Goal: Information Seeking & Learning: Learn about a topic

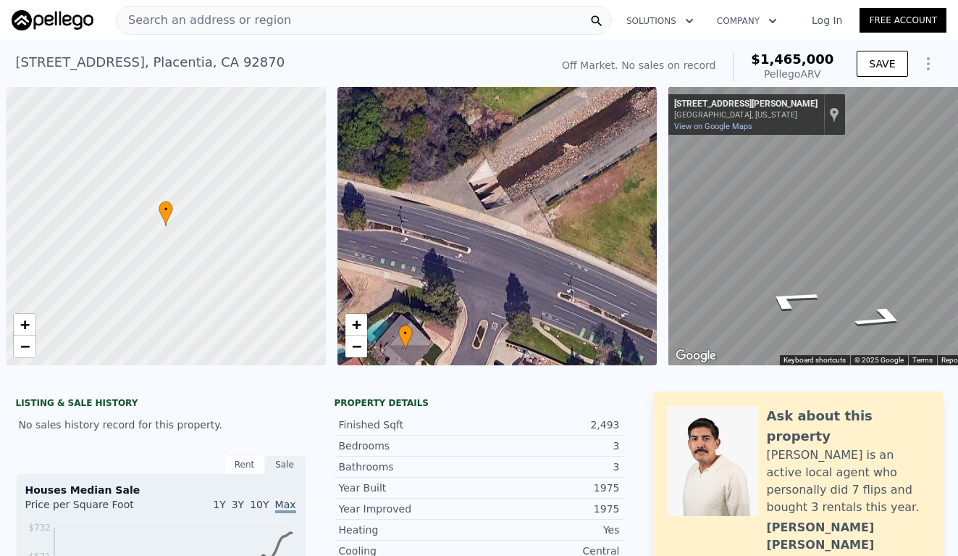
scroll to position [0, 42]
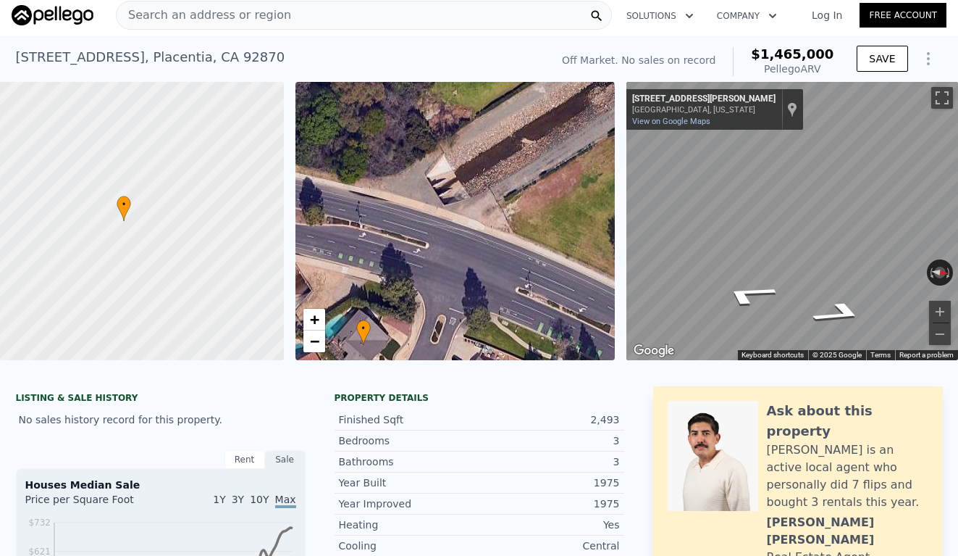
checkbox input "false"
checkbox input "true"
type input "$ 1,476,000"
type input "$ 30,002"
click at [400, 20] on div "Search an address or region" at bounding box center [364, 15] width 496 height 29
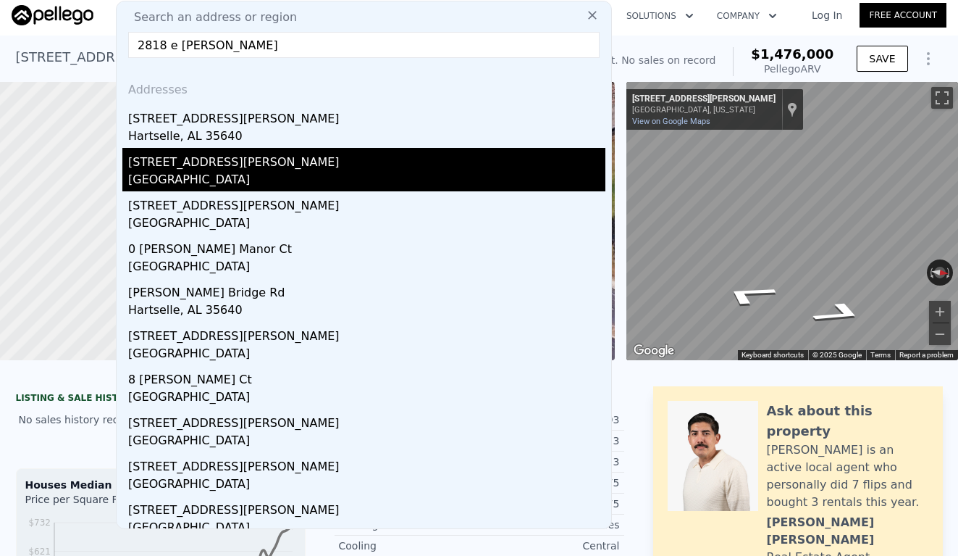
type input "2818 e [PERSON_NAME]"
click at [283, 168] on div "[STREET_ADDRESS][PERSON_NAME]" at bounding box center [366, 159] width 477 height 23
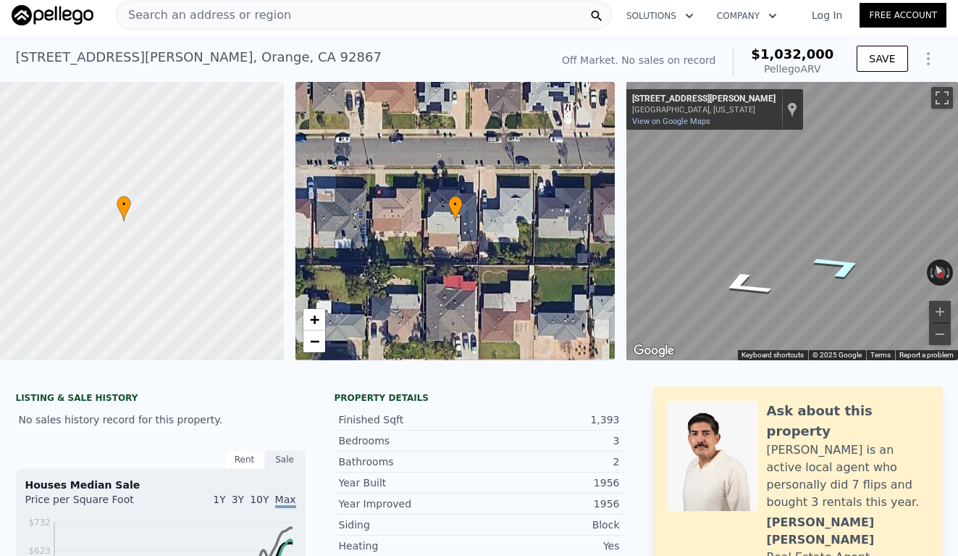
click at [847, 269] on icon "Go West, E Barkley Ave" at bounding box center [840, 266] width 99 height 38
click at [842, 275] on icon "Go West, E Barkley Ave" at bounding box center [839, 266] width 99 height 38
click at [751, 290] on icon "Go East, E Barkley Ave" at bounding box center [738, 288] width 76 height 32
click at [744, 290] on icon "Go East, E Barkley Ave" at bounding box center [738, 288] width 76 height 32
click at [737, 288] on icon "Go East, E Barkley Ave" at bounding box center [738, 288] width 76 height 32
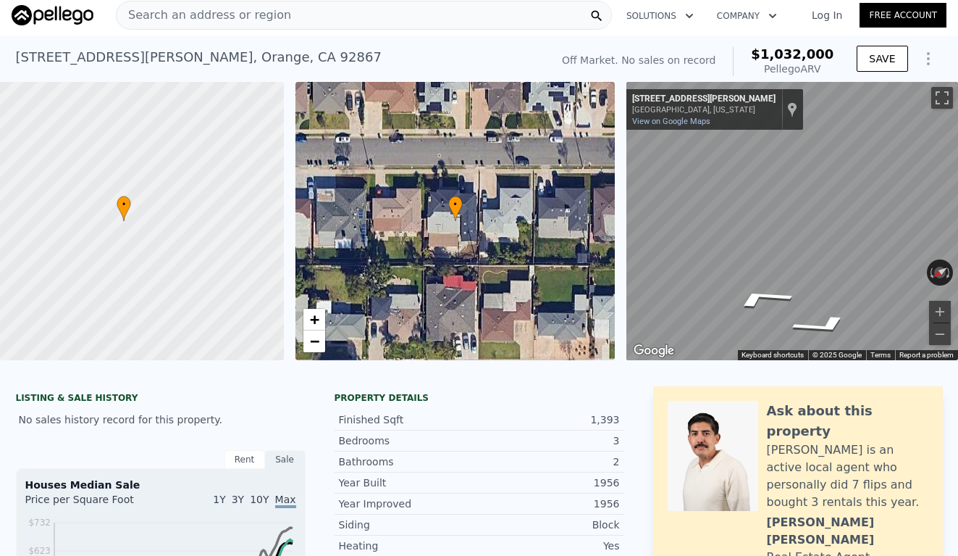
click at [267, 12] on span "Search an address or region" at bounding box center [204, 15] width 175 height 17
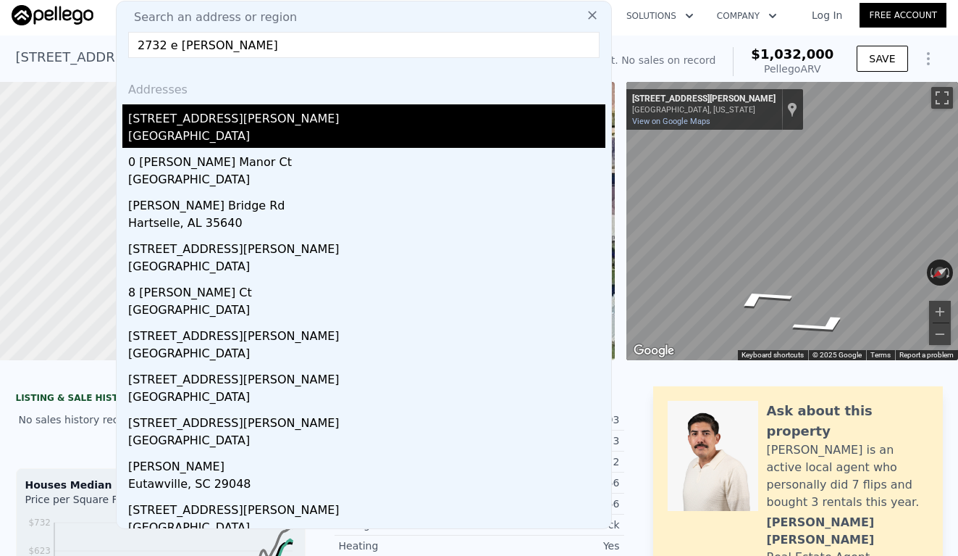
type input "2732 e [PERSON_NAME]"
click at [294, 131] on div "[GEOGRAPHIC_DATA]" at bounding box center [366, 137] width 477 height 20
type input "5"
type input "2"
type input "3"
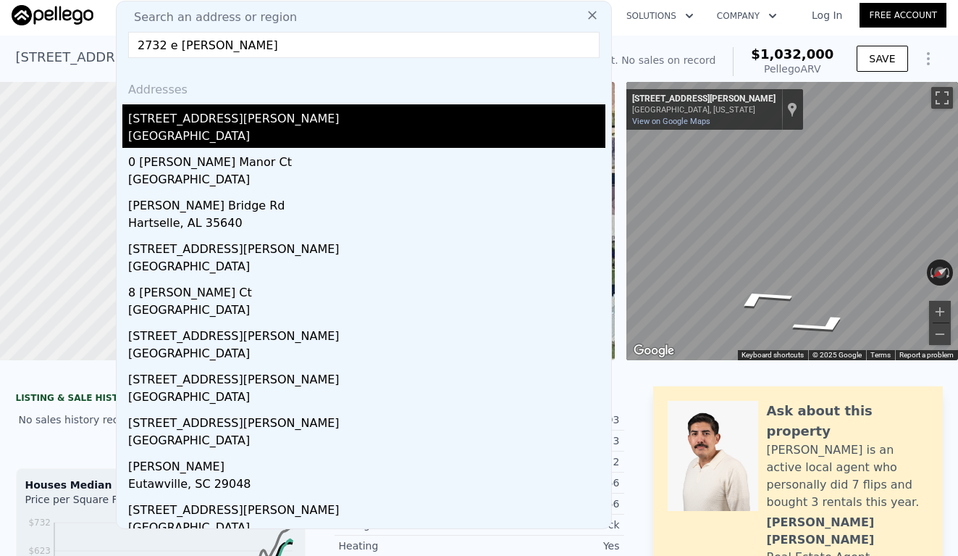
type input "1442"
type input "2218"
type input "7903"
checkbox input "false"
checkbox input "true"
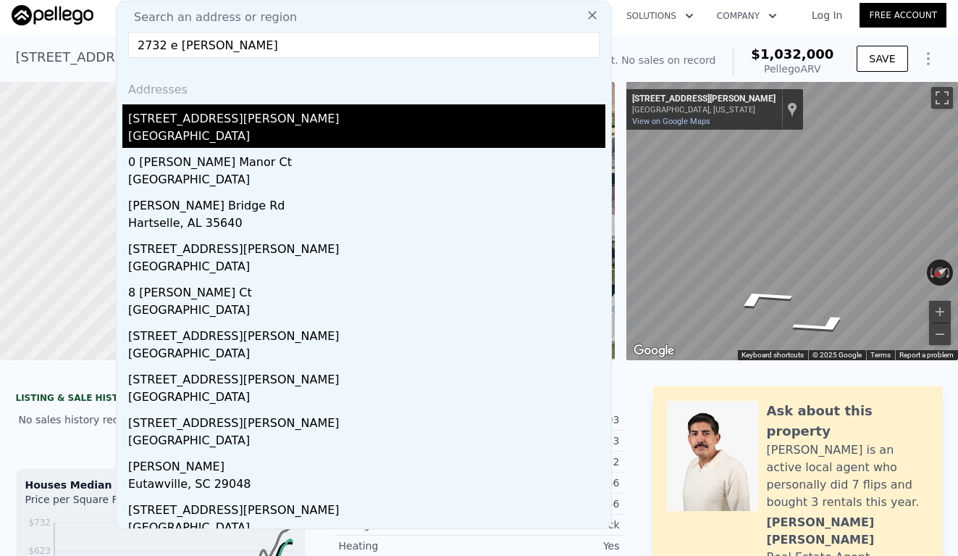
type input "$ 1,306,000"
type input "7"
type input "$ 30,003"
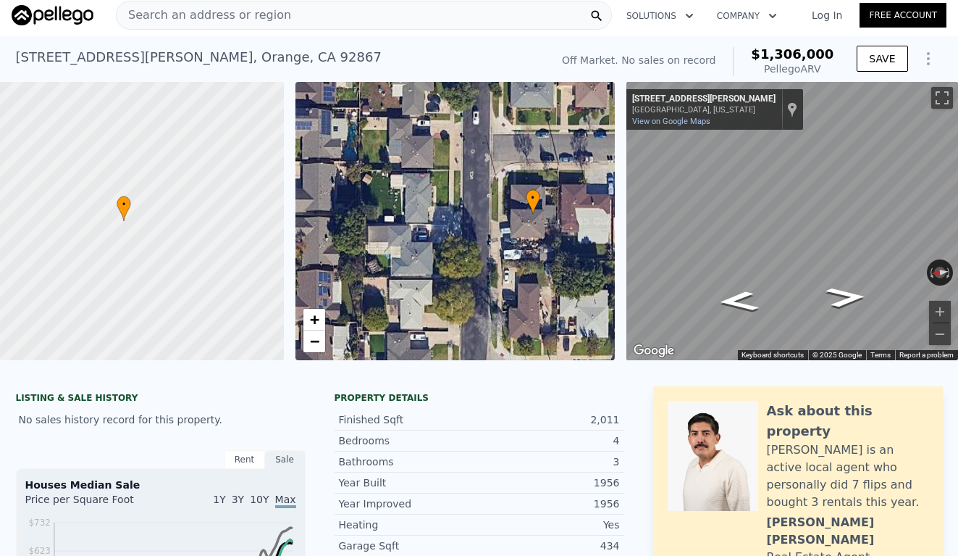
drag, startPoint x: 393, startPoint y: 238, endPoint x: 460, endPoint y: 226, distance: 67.8
click at [460, 226] on div "• + −" at bounding box center [456, 221] width 320 height 278
